Goal: Information Seeking & Learning: Check status

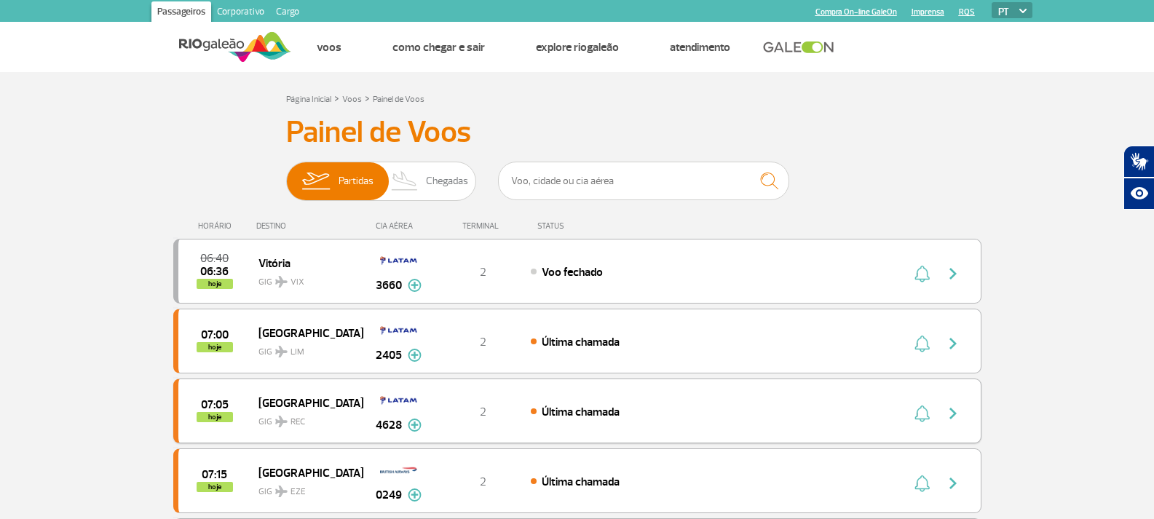
scroll to position [73, 0]
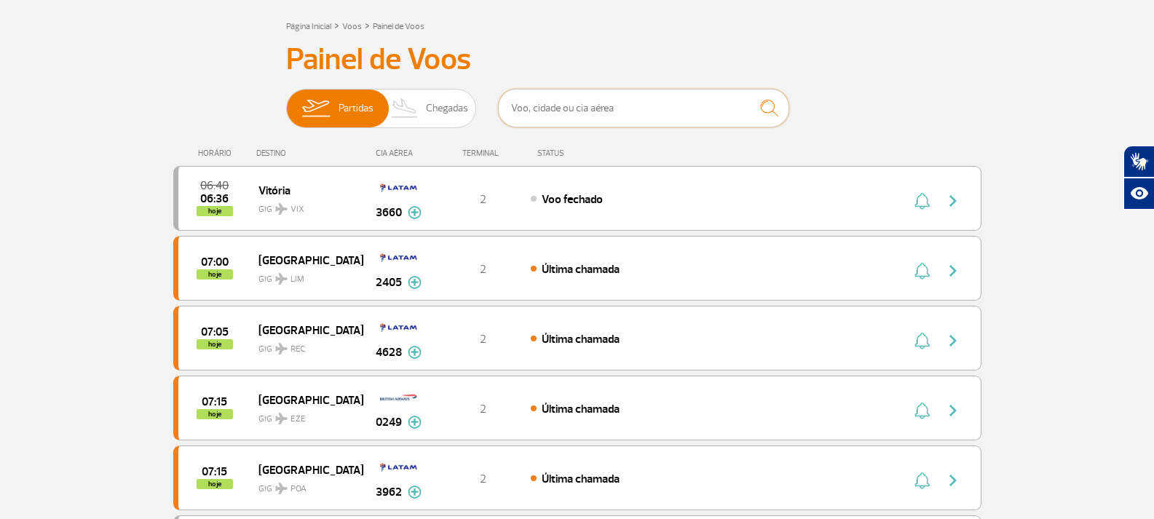
click at [658, 107] on input "text" at bounding box center [643, 108] width 291 height 39
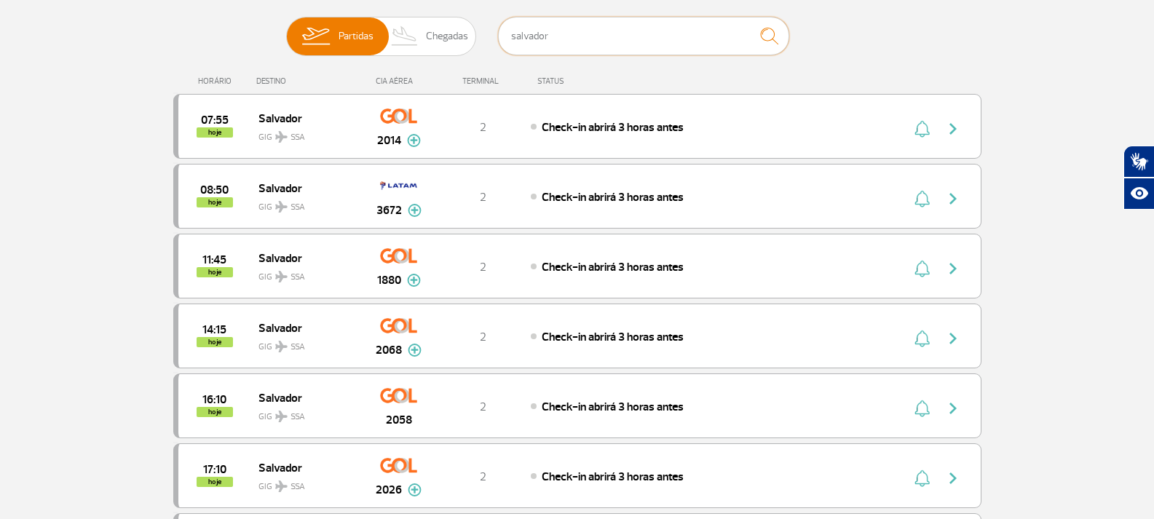
scroll to position [146, 0]
type input "salvador"
click at [572, 138] on div "07:55 hoje Salvador GIG SSA 2014 2 Check-in abrirá 3 horas antes Parcerias: Air…" at bounding box center [577, 125] width 808 height 65
click at [697, 133] on div "Check-in abrirá 3 horas antes" at bounding box center [691, 126] width 321 height 16
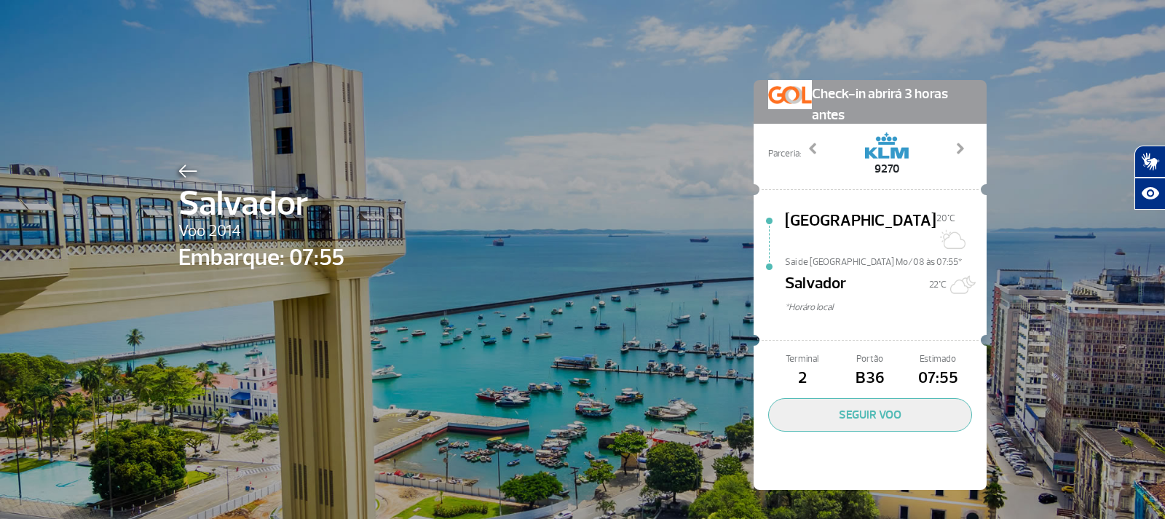
click at [178, 178] on img at bounding box center [187, 171] width 19 height 13
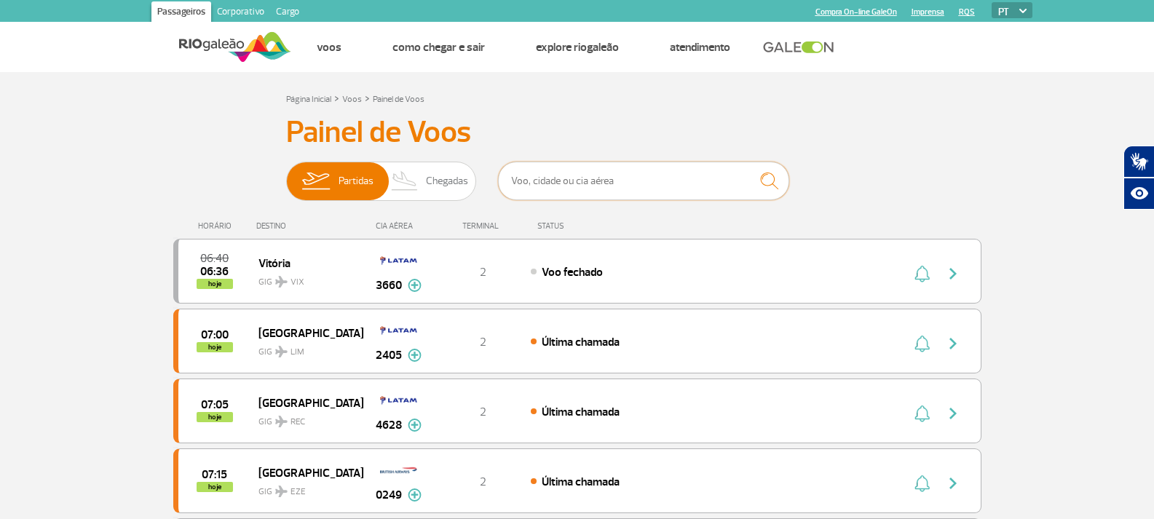
click at [646, 193] on input "text" at bounding box center [643, 181] width 291 height 39
type input "vitoria"
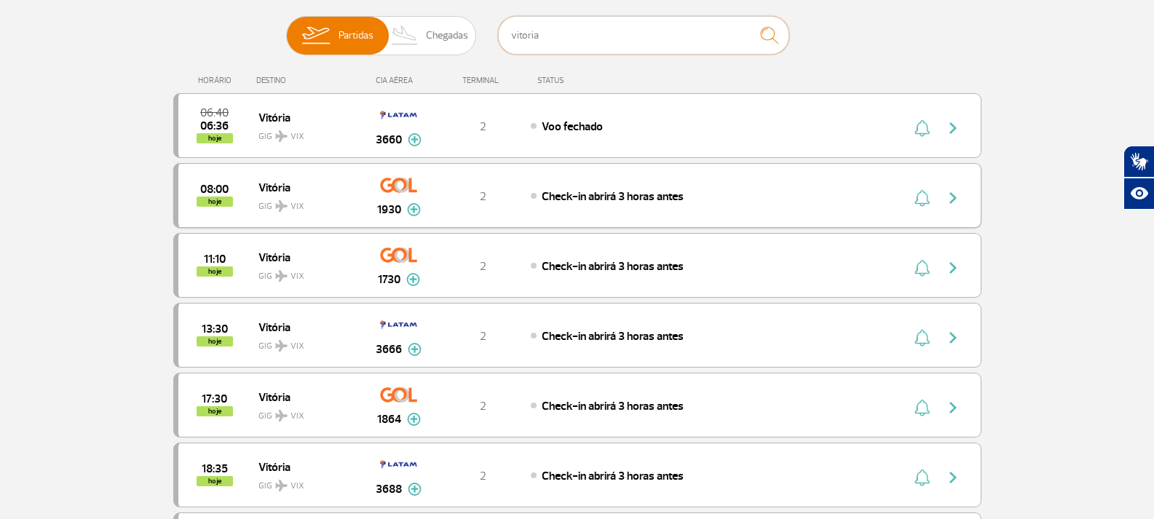
scroll to position [218, 0]
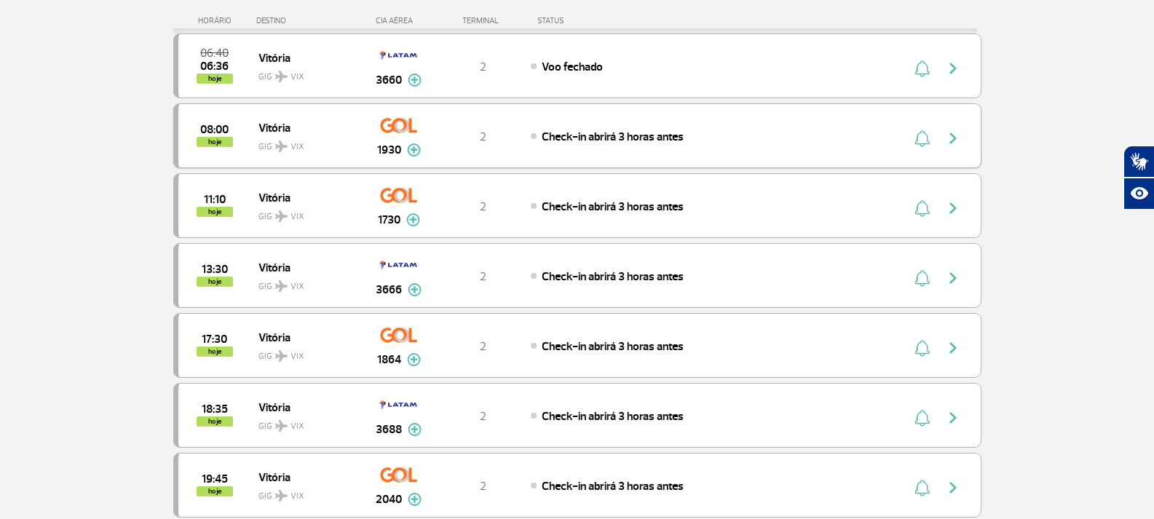
click at [625, 154] on div "08:00 hoje Vitória GIG VIX 1930 2 Check-in abrirá 3 horas antes Parcerias: Avia…" at bounding box center [577, 135] width 808 height 65
click at [569, 150] on div "08:00 hoje Vitória GIG VIX 1930 2 Check-in abrirá 3 horas antes Parcerias: Avia…" at bounding box center [577, 135] width 808 height 65
click at [553, 152] on div "08:00 hoje Vitória GIG VIX 1930 2 Check-in abrirá 3 horas antes Parcerias: Avia…" at bounding box center [577, 135] width 808 height 65
click at [580, 133] on span "Check-in abrirá 3 horas antes" at bounding box center [613, 137] width 142 height 15
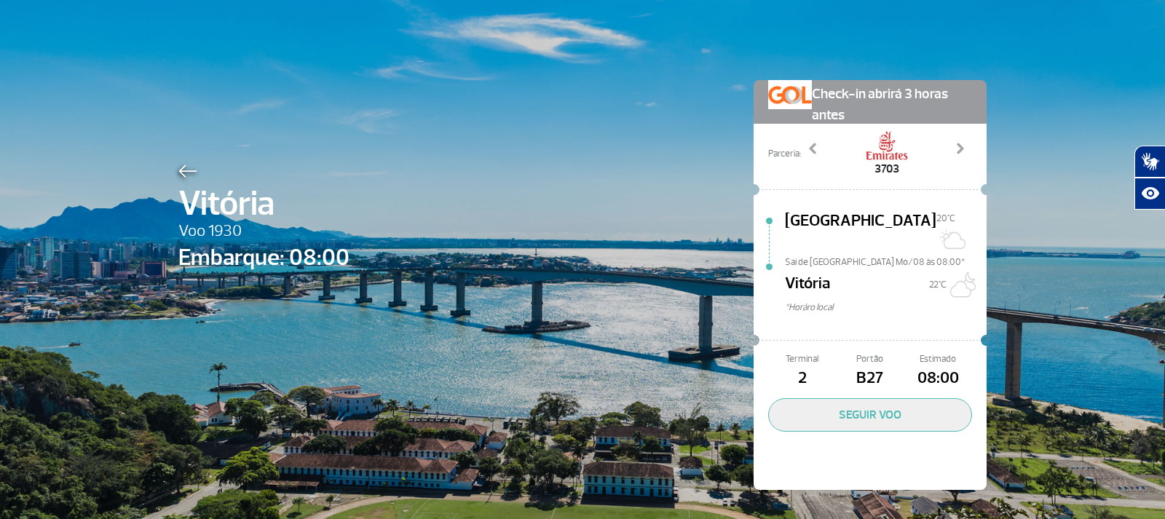
click at [179, 173] on img at bounding box center [187, 171] width 19 height 13
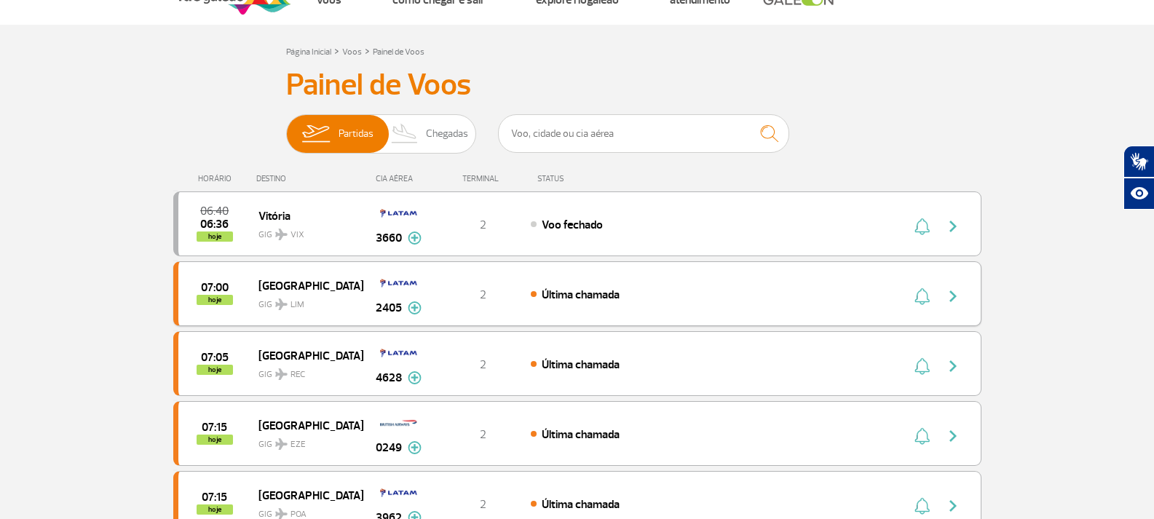
scroll to position [73, 0]
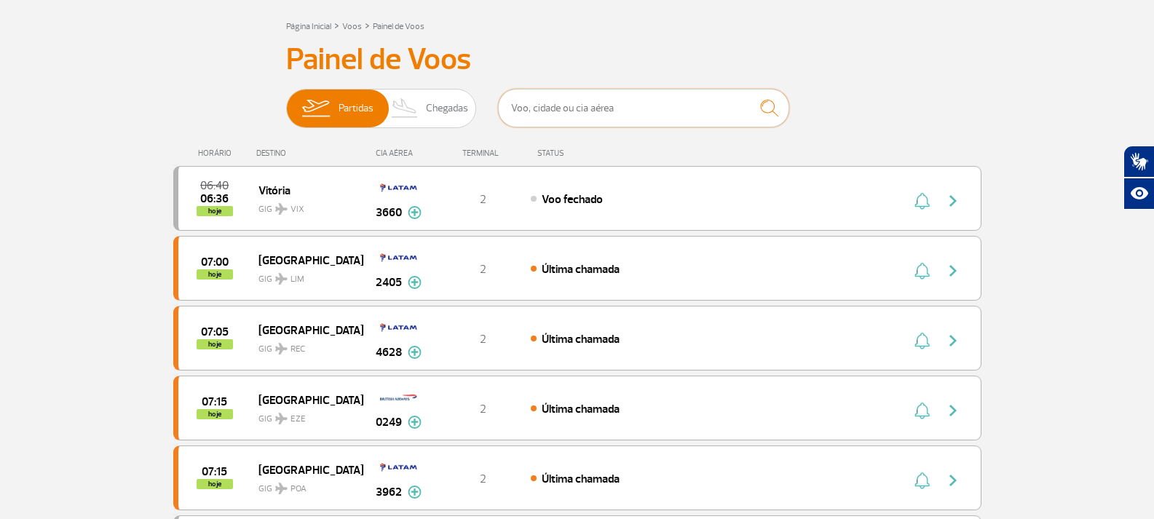
click at [585, 106] on input "text" at bounding box center [643, 108] width 291 height 39
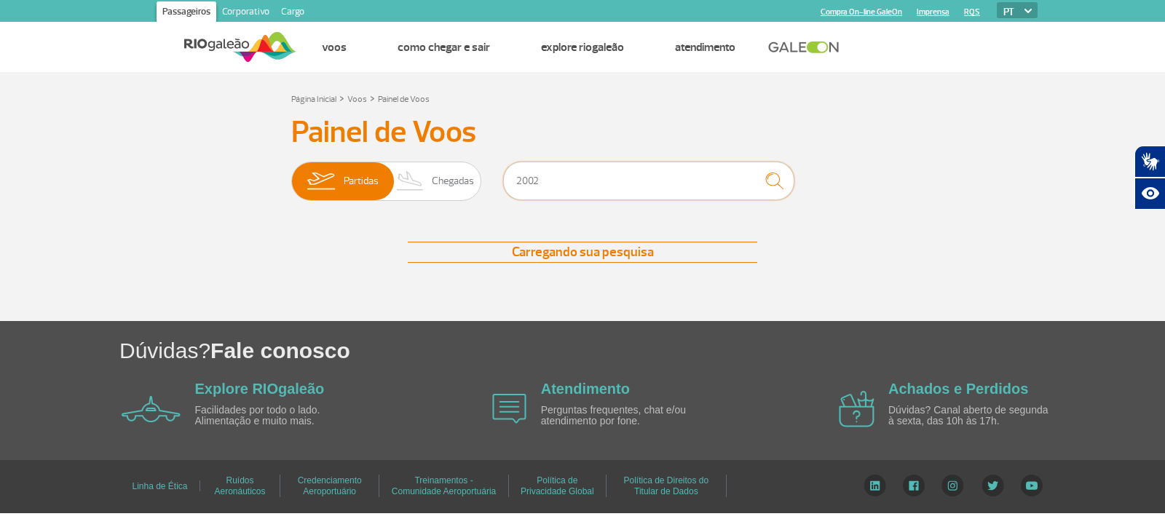
type input "2002"
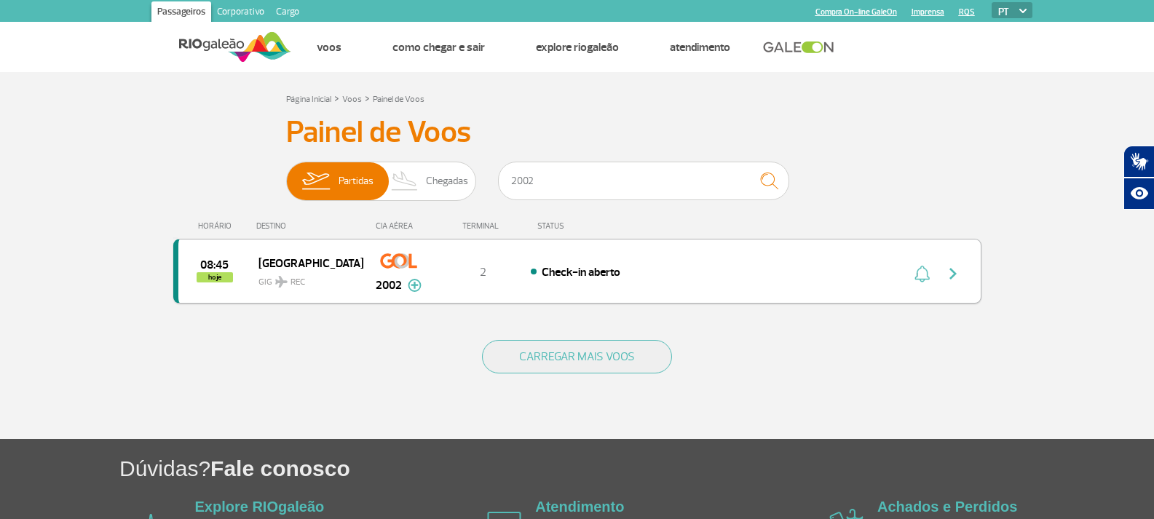
click at [506, 267] on div "2" at bounding box center [483, 272] width 96 height 16
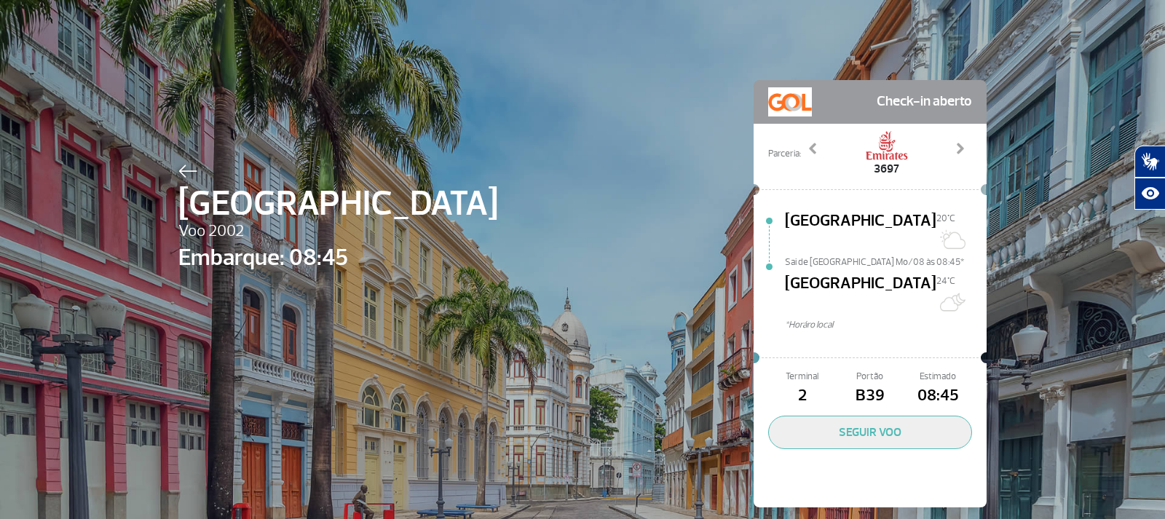
click at [178, 177] on img at bounding box center [187, 171] width 19 height 13
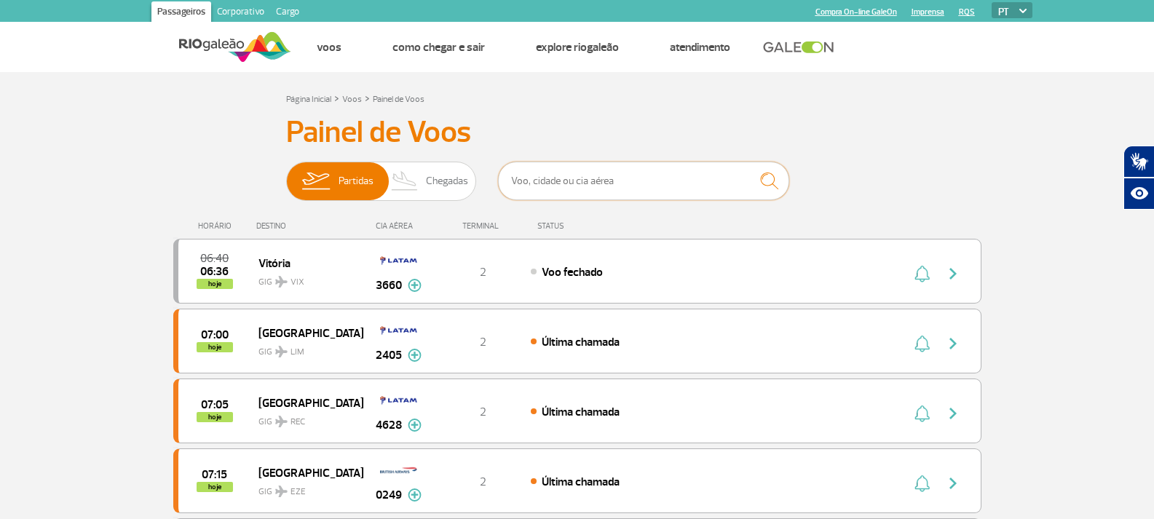
click at [689, 191] on input "text" at bounding box center [643, 181] width 291 height 39
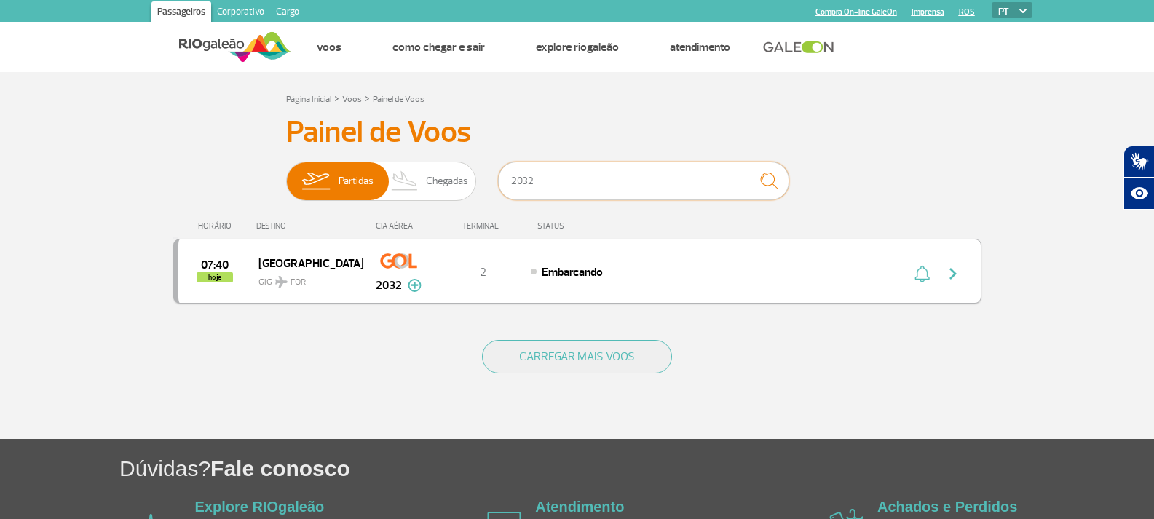
type input "2032"
click at [651, 291] on div "07:40 hoje Fortaleza GIG FOR 2032 2 Embarcando Parcerias: Air France 1919 Air F…" at bounding box center [577, 271] width 808 height 65
click at [549, 282] on div "07:40 hoje Fortaleza GIG FOR 2032 2 Embarcando Parcerias: Air France 1919 Air F…" at bounding box center [577, 271] width 808 height 65
click at [542, 269] on span "Embarcando" at bounding box center [572, 272] width 61 height 15
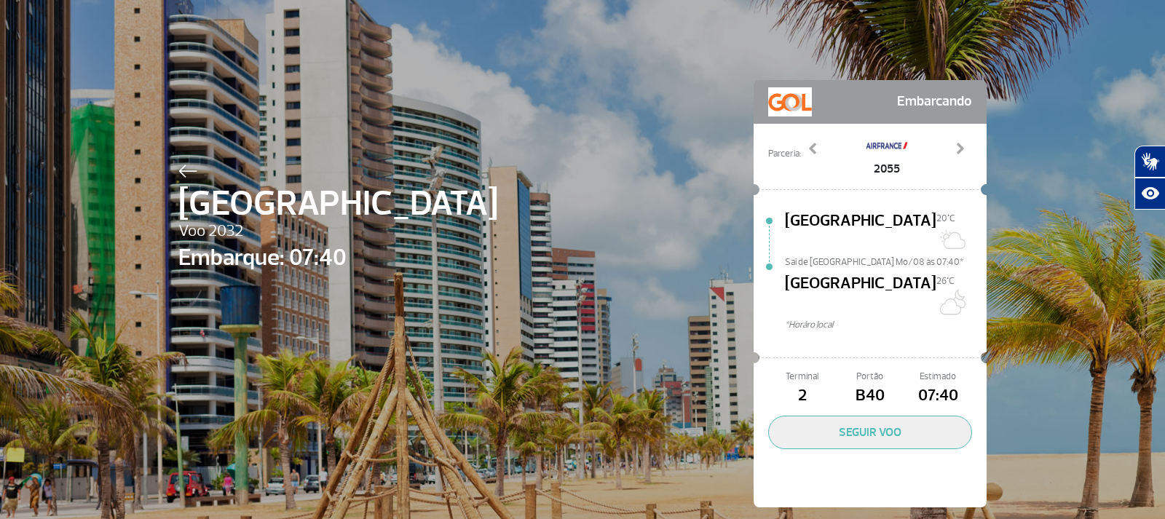
click at [185, 170] on img at bounding box center [187, 171] width 19 height 13
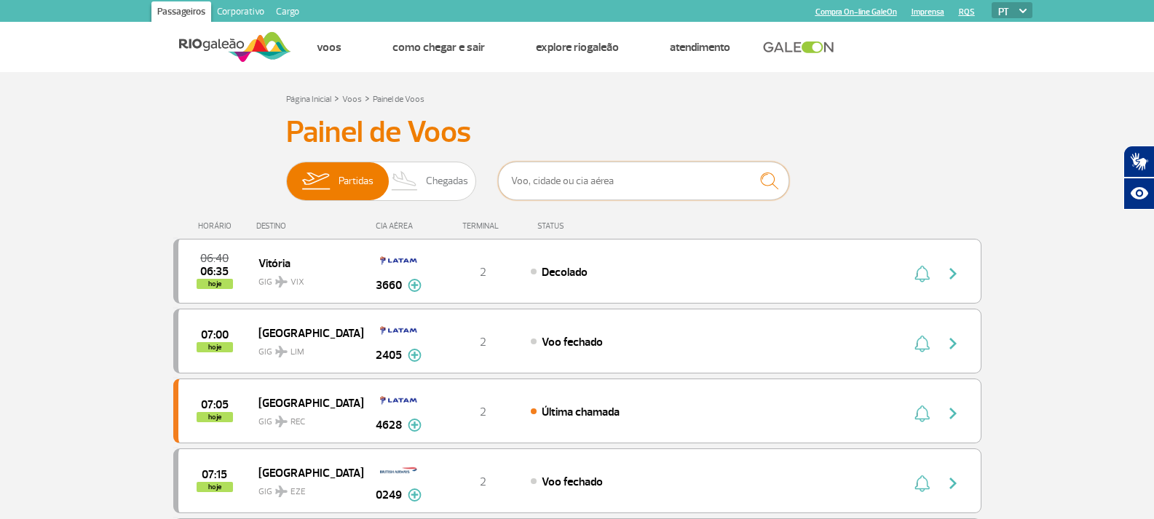
click at [599, 169] on input "text" at bounding box center [643, 181] width 291 height 39
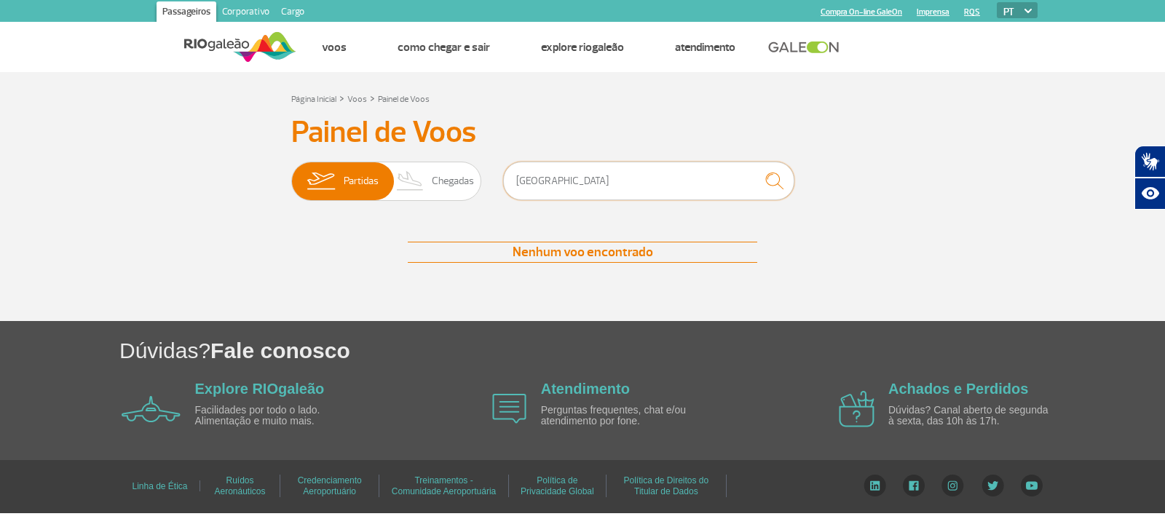
type input "[GEOGRAPHIC_DATA]"
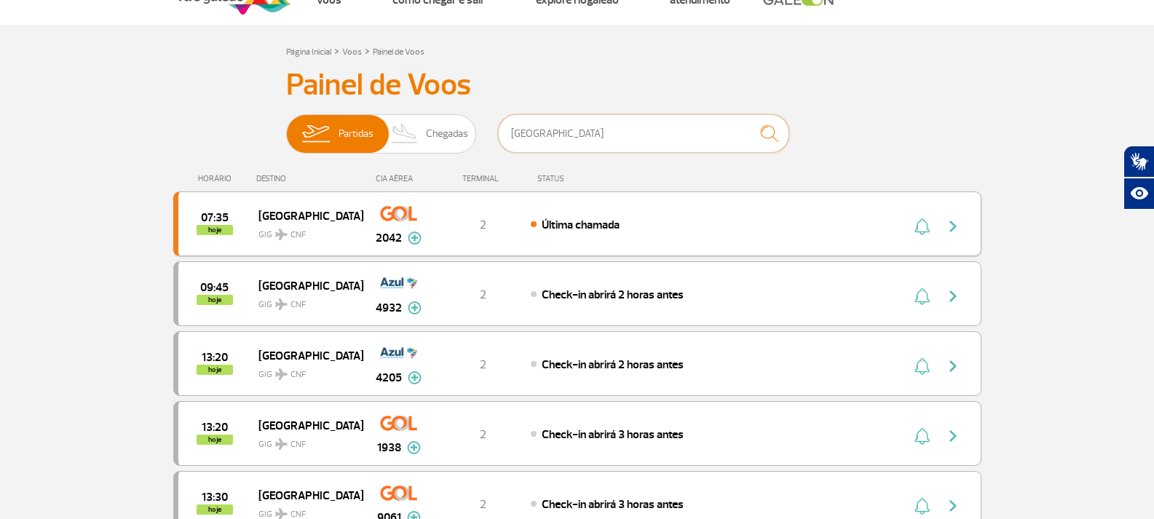
scroll to position [73, 0]
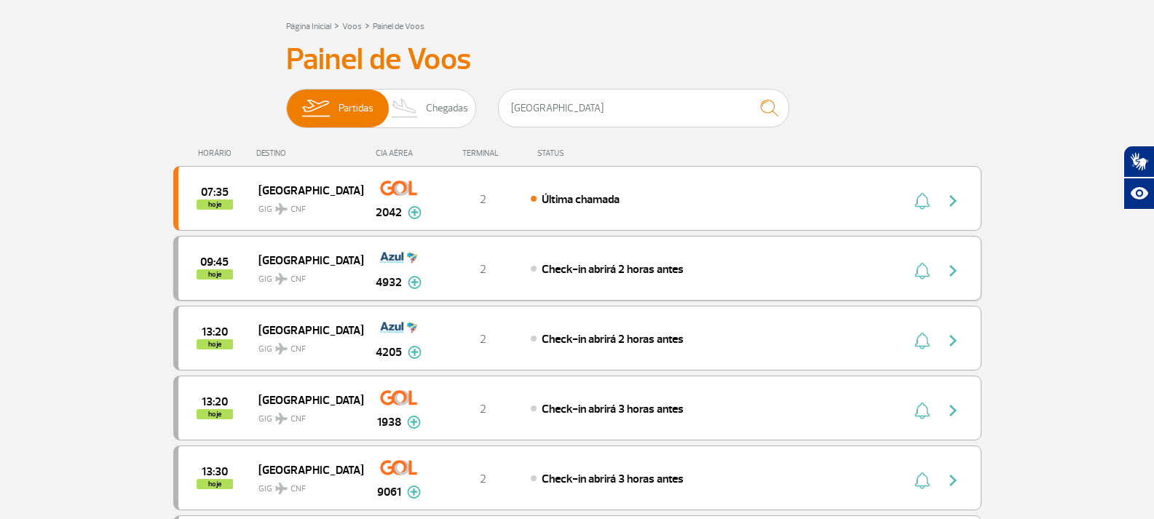
click at [529, 258] on div "09:45 hoje [GEOGRAPHIC_DATA] GIG CNF 4932 2 Check-in abrirá 2 horas antes Parce…" at bounding box center [577, 268] width 808 height 65
click at [612, 262] on span "Check-in abrirá 2 horas antes" at bounding box center [613, 269] width 142 height 15
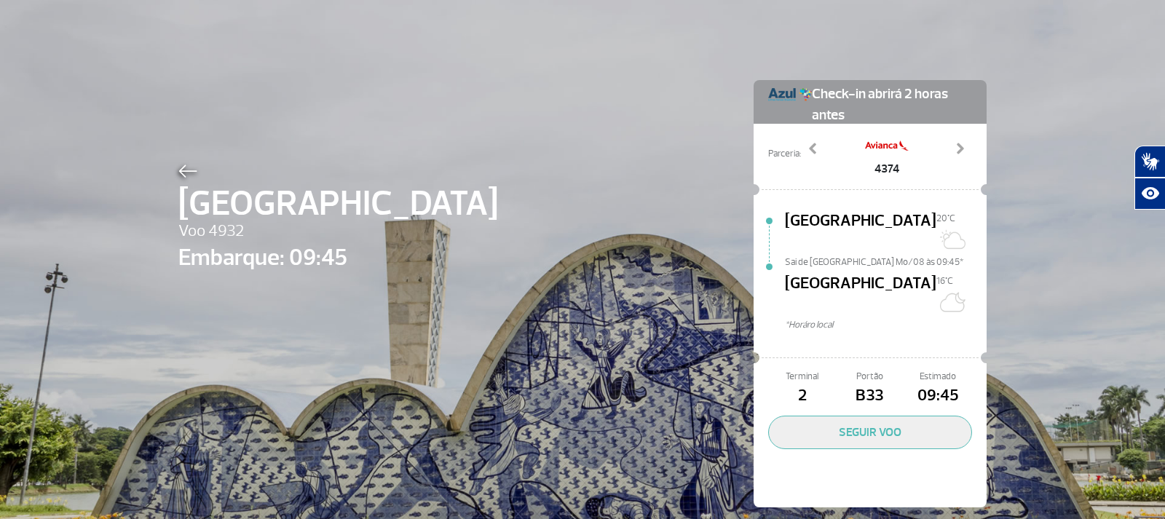
click at [171, 171] on div "[GEOGRAPHIC_DATA] Voo 4932 Embarque: 09:45 Check-in abrirá 2 horas antes Parcer…" at bounding box center [582, 272] width 830 height 544
click at [186, 183] on span "[GEOGRAPHIC_DATA]" at bounding box center [338, 204] width 320 height 52
click at [178, 168] on img at bounding box center [187, 171] width 19 height 13
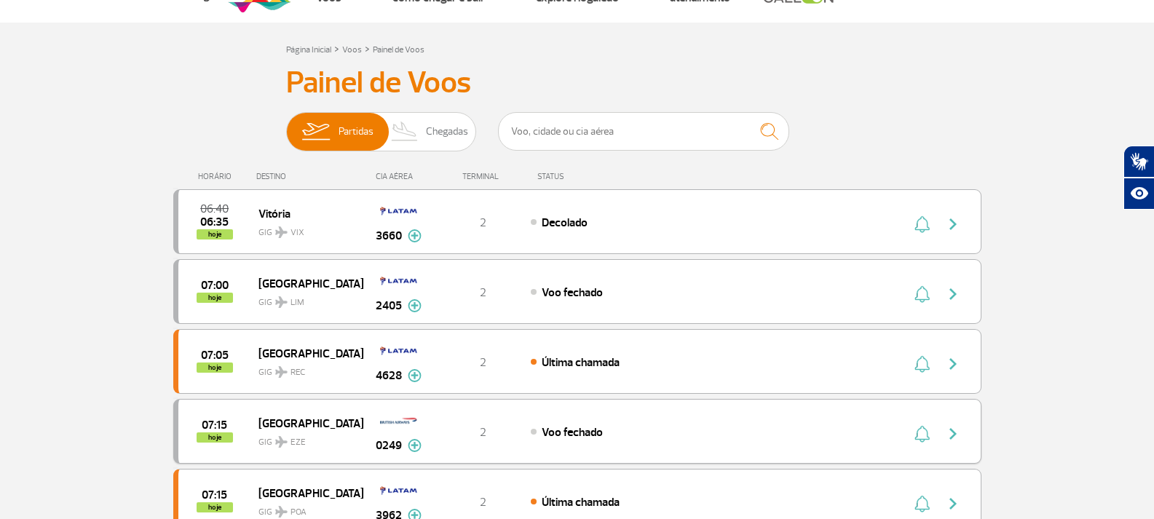
scroll to position [73, 0]
